Goal: Navigation & Orientation: Find specific page/section

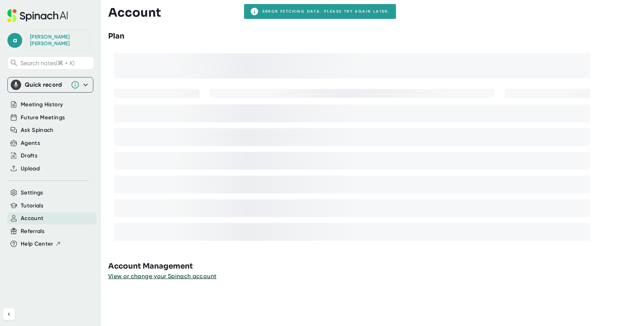
click at [36, 215] on span "Account" at bounding box center [32, 218] width 23 height 9
